Goal: Find specific page/section: Find specific page/section

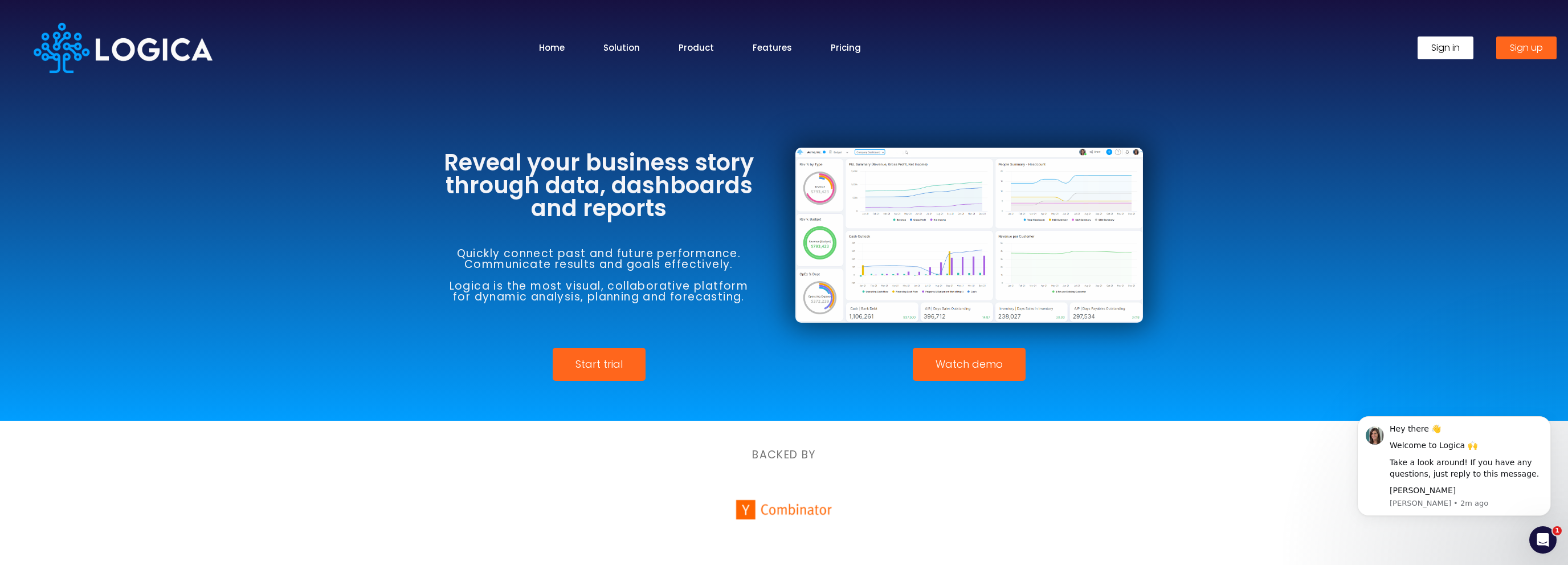
click at [1430, 42] on link "Sign in" at bounding box center [1446, 47] width 56 height 23
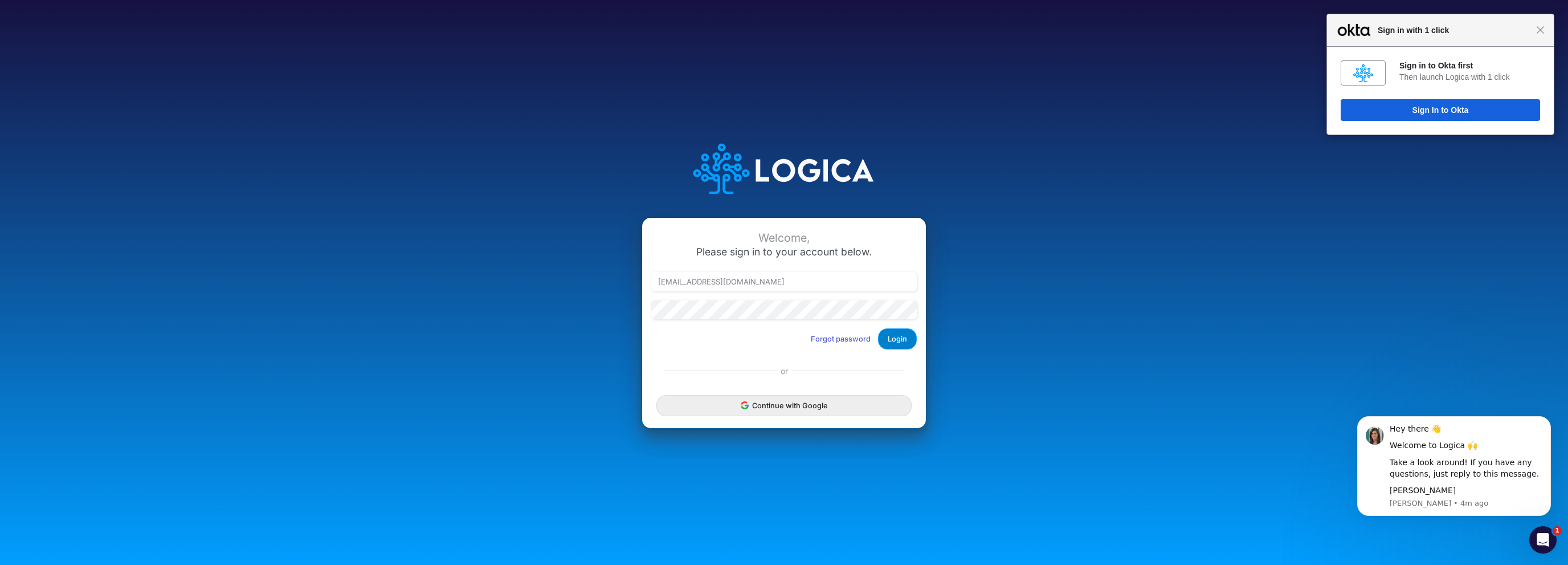
click at [897, 348] on button "Login" at bounding box center [897, 339] width 39 height 21
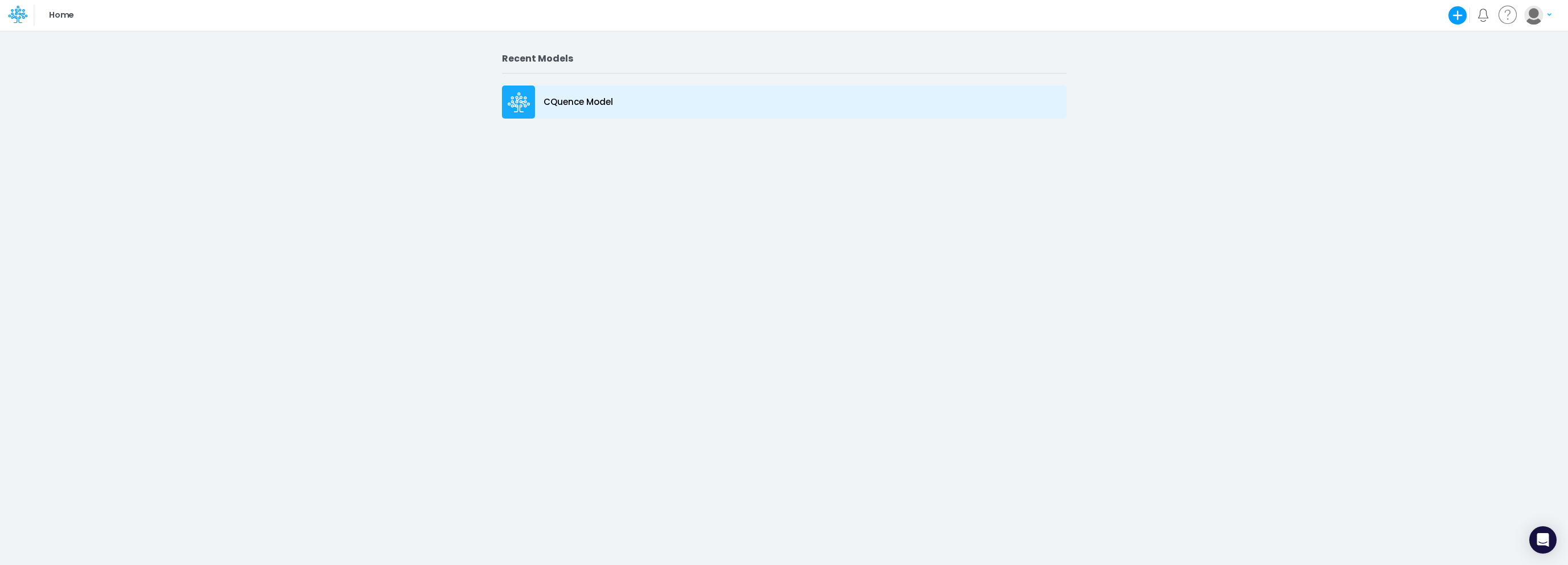
click at [509, 98] on icon at bounding box center [519, 103] width 23 height 21
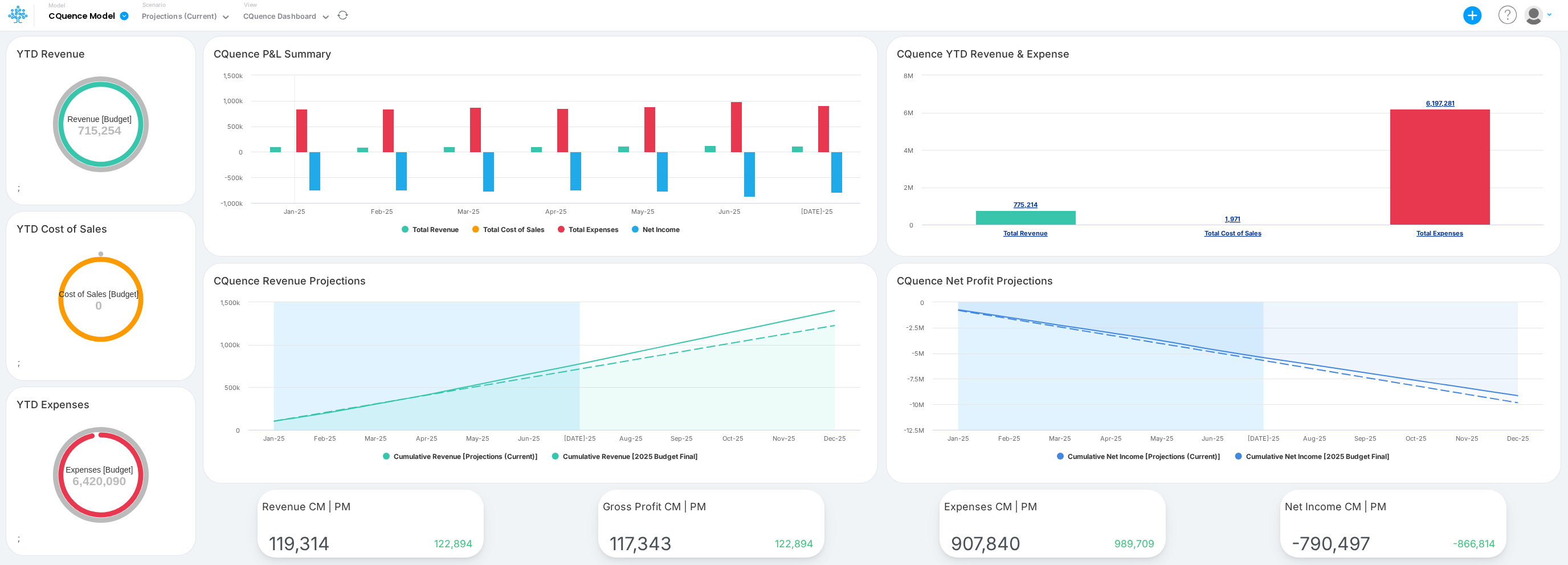
click at [128, 19] on icon at bounding box center [124, 16] width 10 height 10
click at [195, 16] on div "Projections (Current)" at bounding box center [179, 18] width 75 height 13
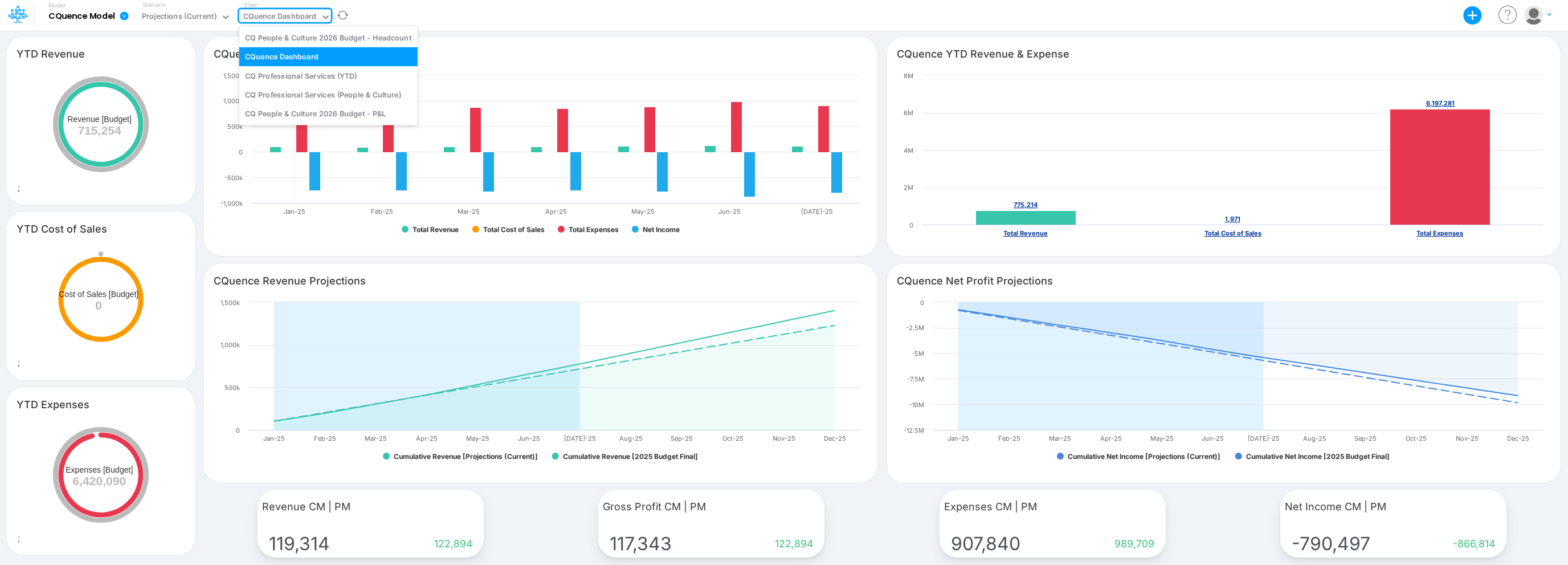
click at [303, 17] on div "CQuence Dashboard" at bounding box center [280, 18] width 74 height 13
click at [321, 113] on div "CQ People & Culture 2026 Budget - P&L" at bounding box center [328, 113] width 178 height 19
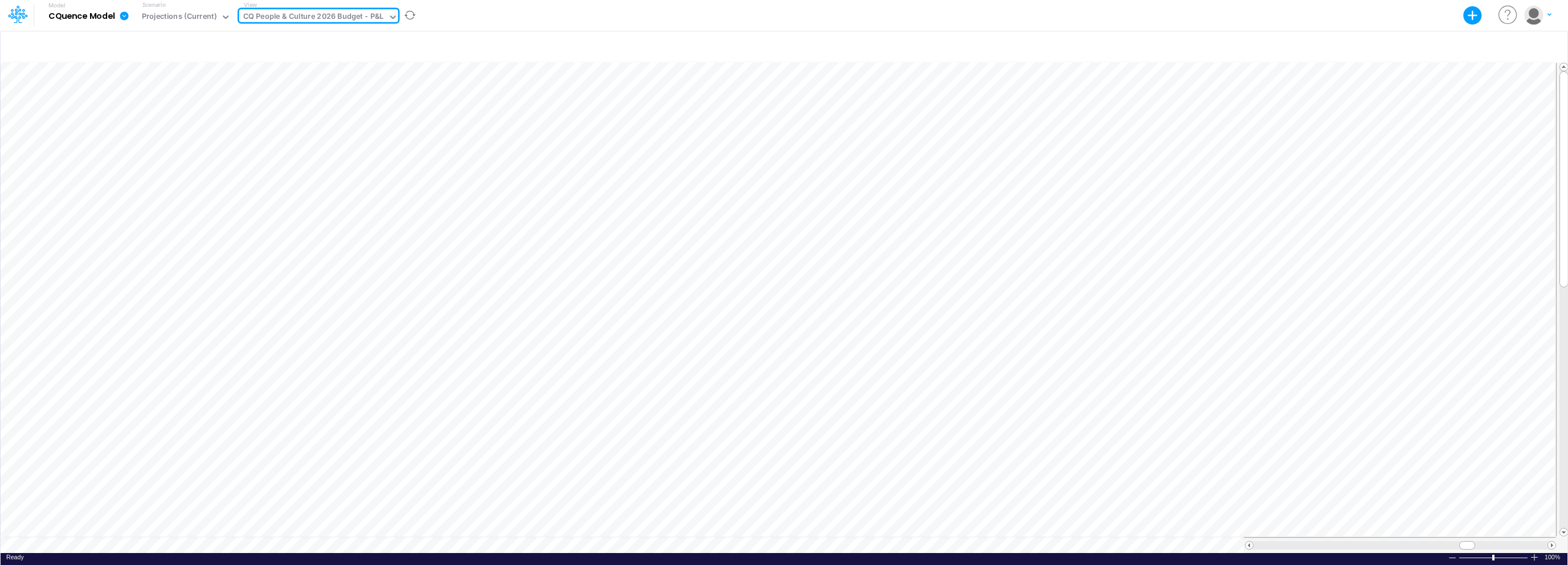
click at [368, 13] on div "CQ People & Culture 2026 Budget - P&L" at bounding box center [313, 18] width 141 height 13
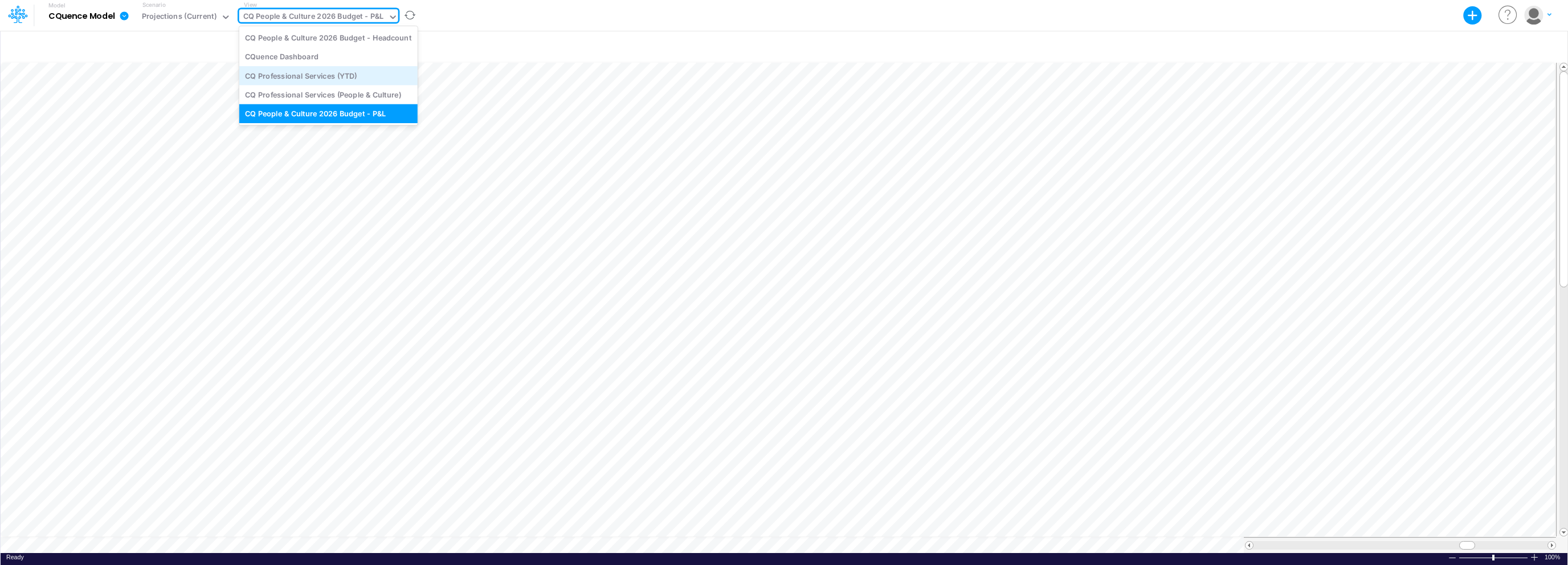
click at [338, 74] on div "CQ Professional Services (YTD)" at bounding box center [328, 75] width 178 height 19
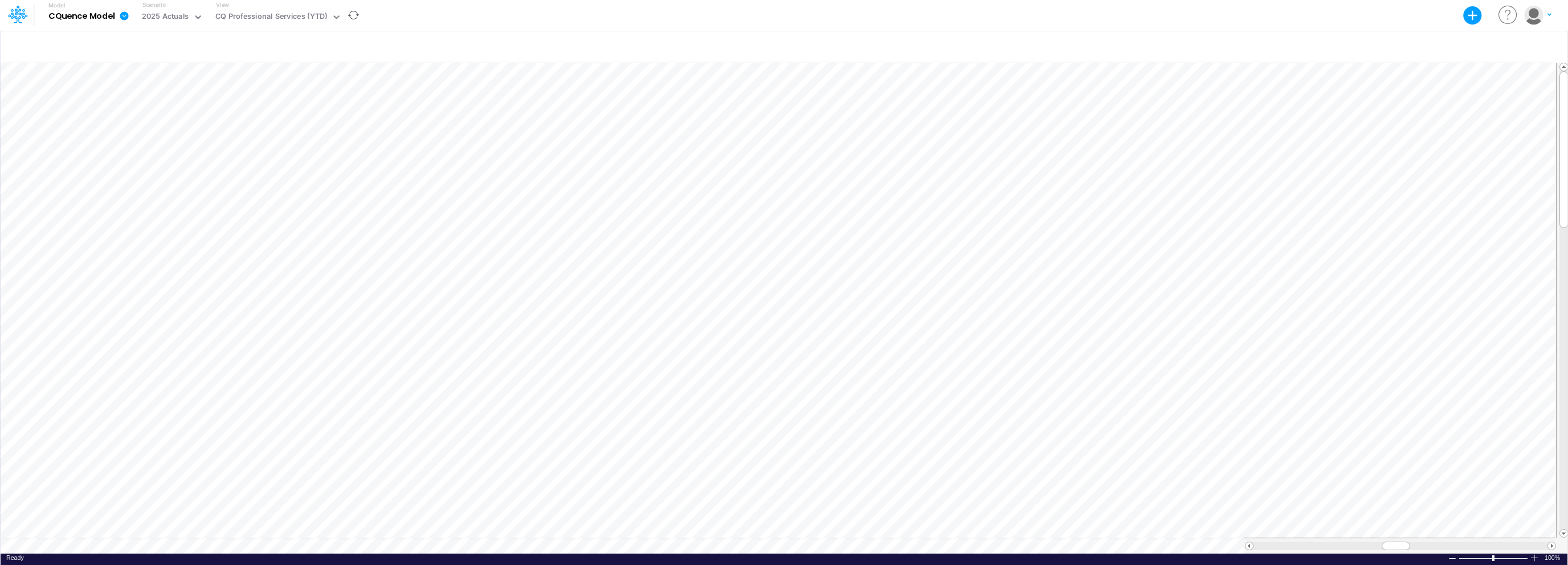
scroll to position [5, 12]
click at [236, 16] on div "CQ Professional Services (YTD)" at bounding box center [271, 18] width 111 height 13
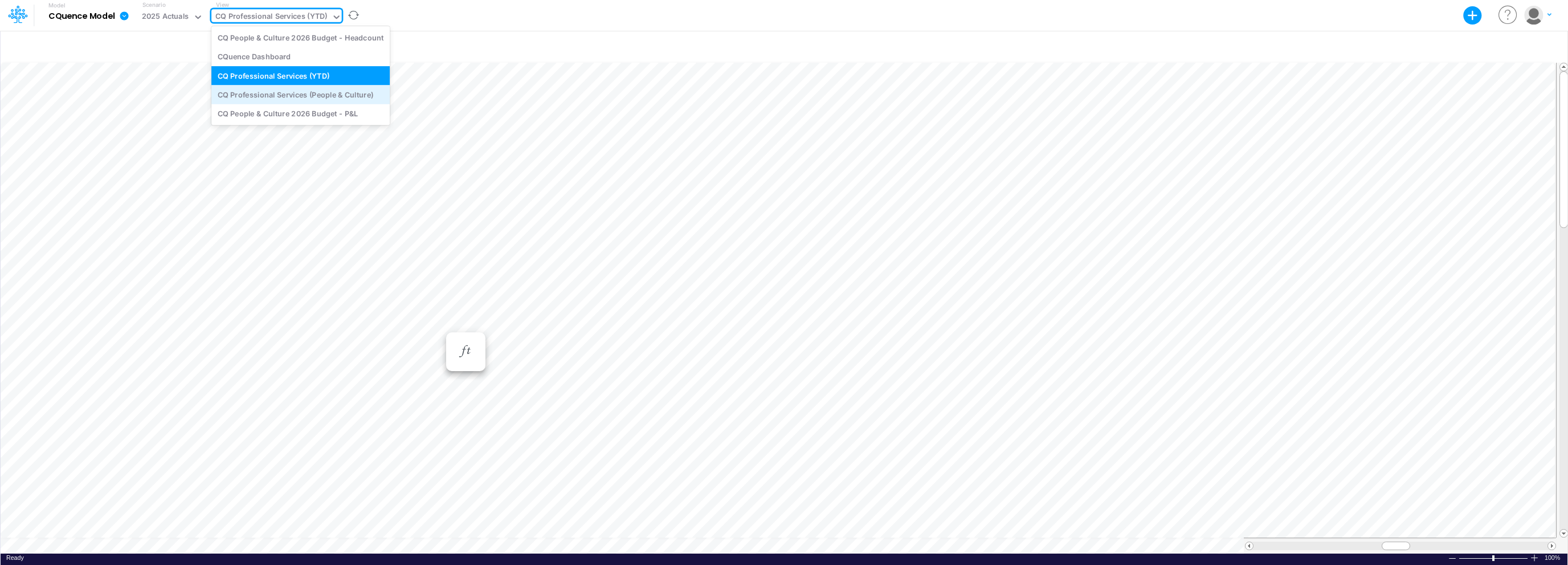
click at [362, 92] on div "CQ Professional Services (People & Culture)" at bounding box center [300, 94] width 178 height 19
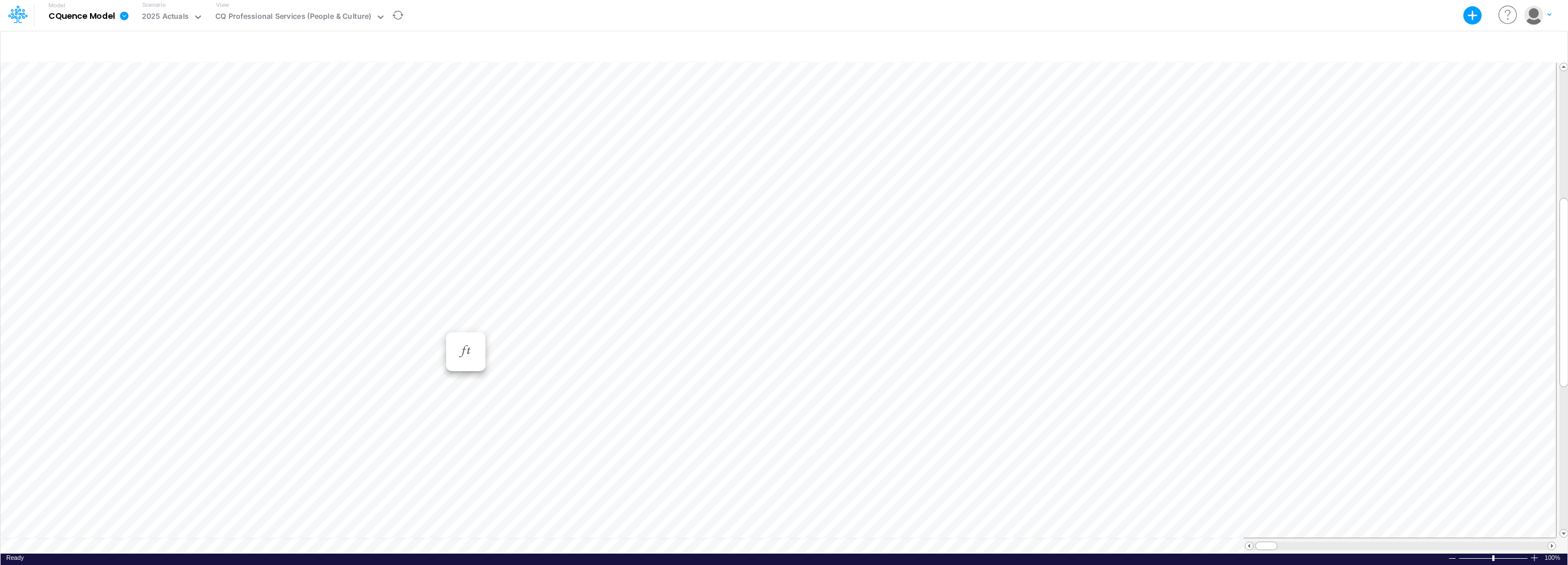
scroll to position [1, 1]
